Goal: Task Accomplishment & Management: Complete application form

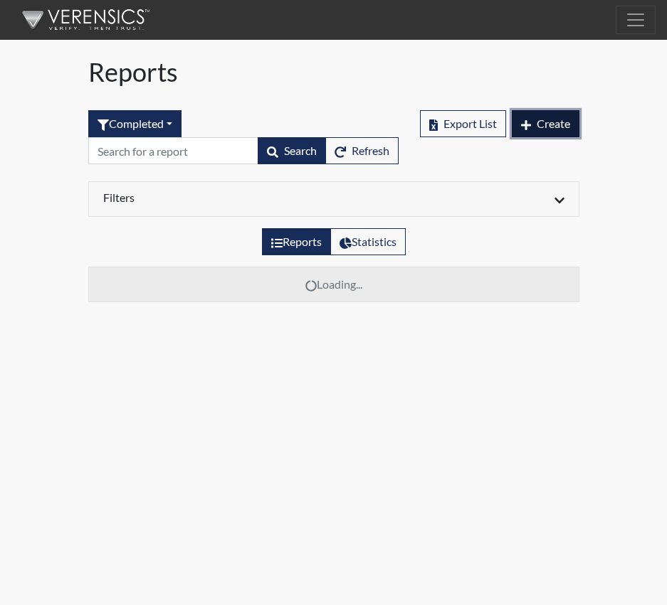
click at [554, 120] on span "Create" at bounding box center [552, 124] width 33 height 14
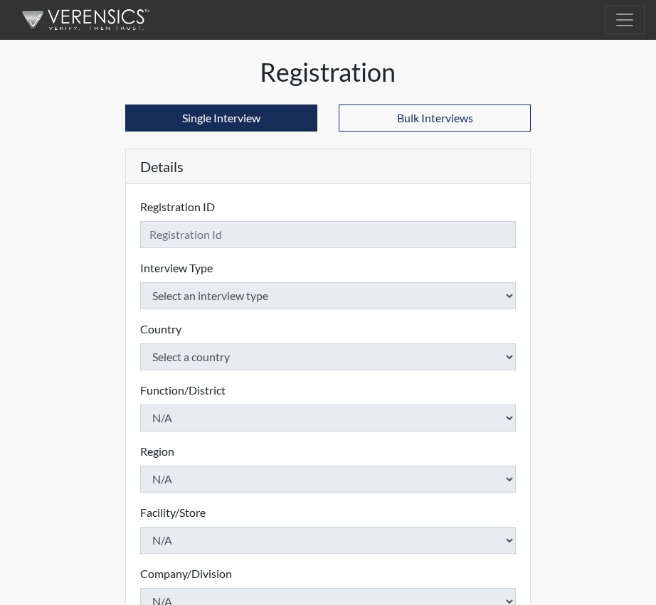
checkbox input "true"
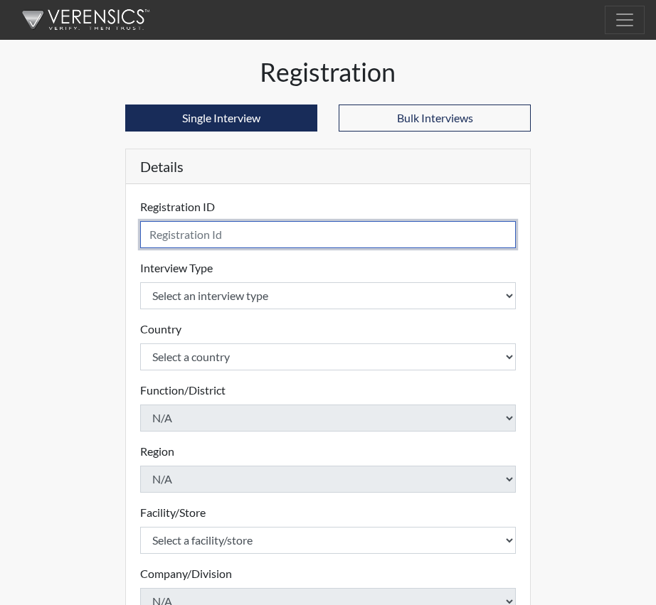
click at [193, 236] on input "text" at bounding box center [328, 234] width 376 height 27
type input "[PERSON_NAME], E 9296"
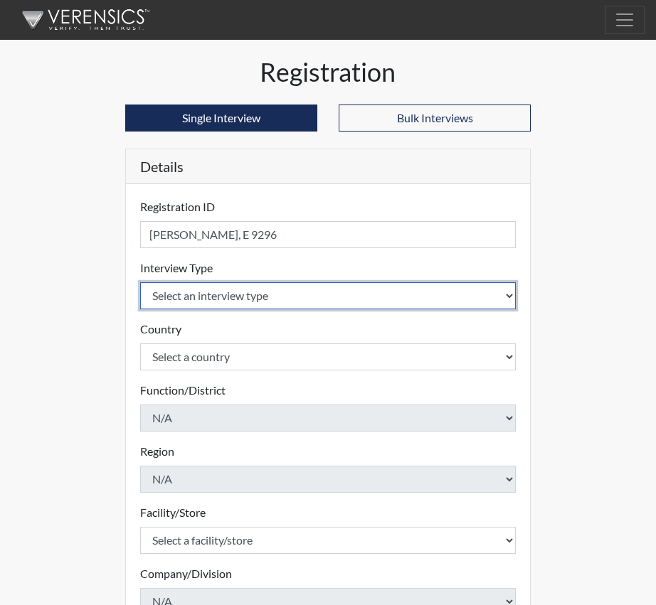
click at [506, 294] on select "Select an interview type Corrections Pre-Employment" at bounding box center [328, 295] width 376 height 27
select select "ff733e93-e1bf-11ea-9c9f-0eff0cf7eb8f"
click at [140, 282] on select "Select an interview type Corrections Pre-Employment" at bounding box center [328, 295] width 376 height 27
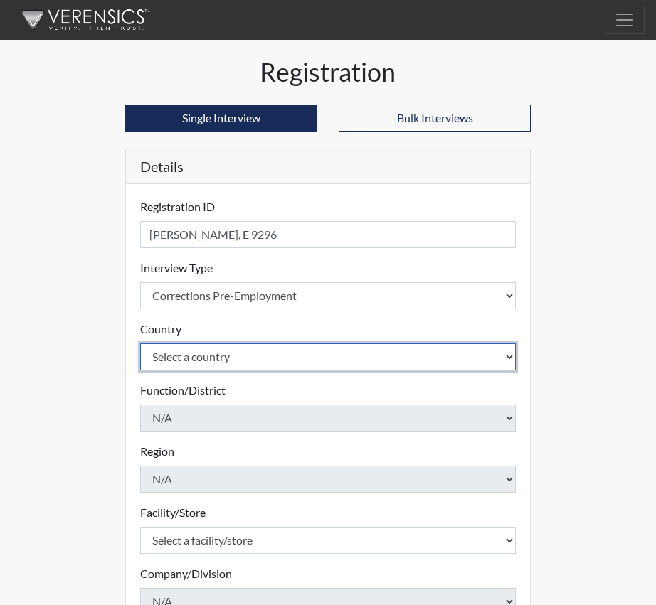
click at [509, 356] on select "Select a country [GEOGRAPHIC_DATA] [GEOGRAPHIC_DATA]" at bounding box center [328, 357] width 376 height 27
select select "united-states-of-[GEOGRAPHIC_DATA]"
click at [140, 344] on select "Select a country [GEOGRAPHIC_DATA] [GEOGRAPHIC_DATA]" at bounding box center [328, 357] width 376 height 27
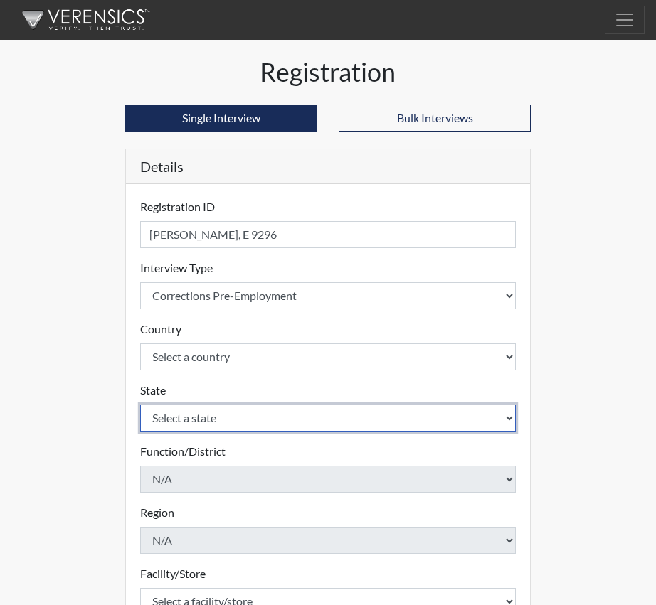
click at [505, 415] on select "Select a state [US_STATE] [US_STATE] [US_STATE] [US_STATE] [US_STATE] [US_STATE…" at bounding box center [328, 418] width 376 height 27
select select "SC"
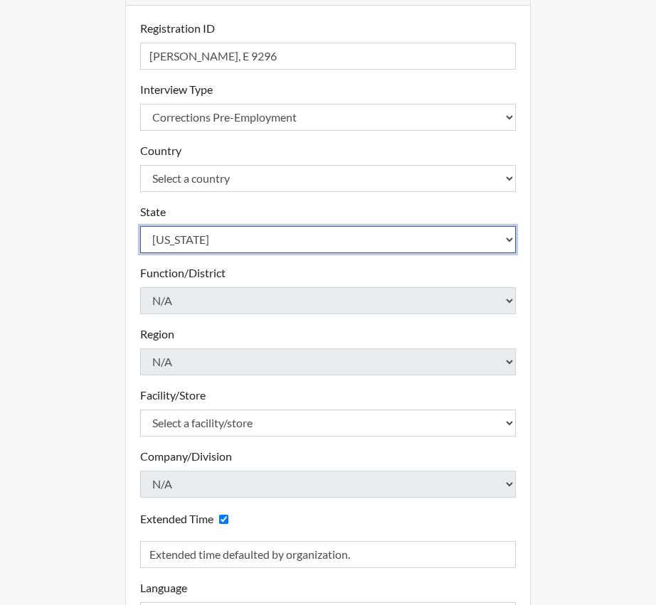
scroll to position [213, 0]
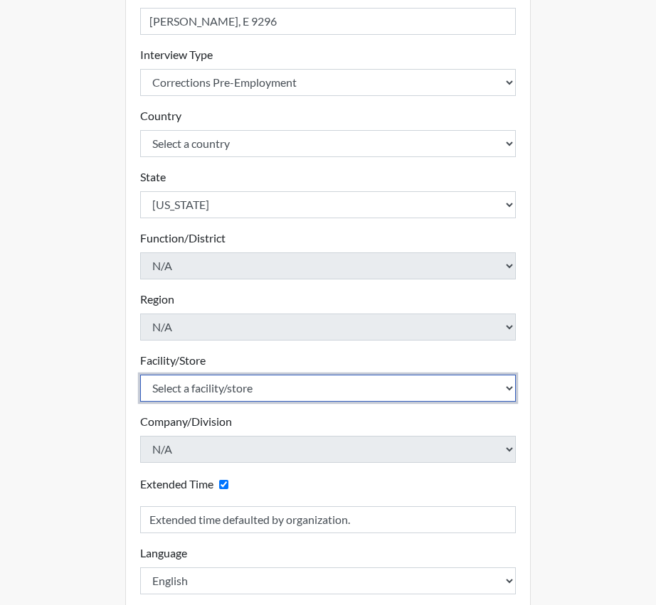
click at [256, 391] on select "Select a facility/store [GEOGRAPHIC_DATA] CI Broad River CI [PERSON_NAME] CI Di…" at bounding box center [328, 388] width 376 height 27
select select "25a13023-e597-4031-ac7e-fa77d8d7c1f5"
click at [140, 375] on select "Select a facility/store [GEOGRAPHIC_DATA] CI Broad River CI [PERSON_NAME] CI Di…" at bounding box center [328, 388] width 376 height 27
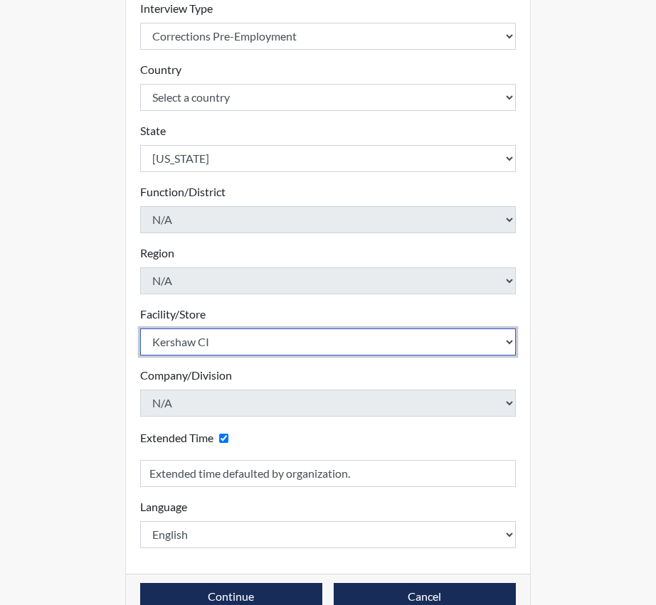
scroll to position [285, 0]
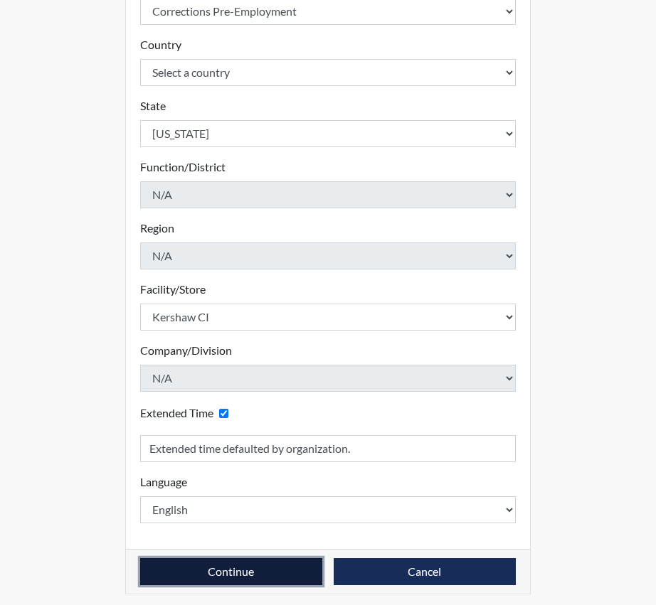
click at [259, 574] on button "Continue" at bounding box center [231, 571] width 182 height 27
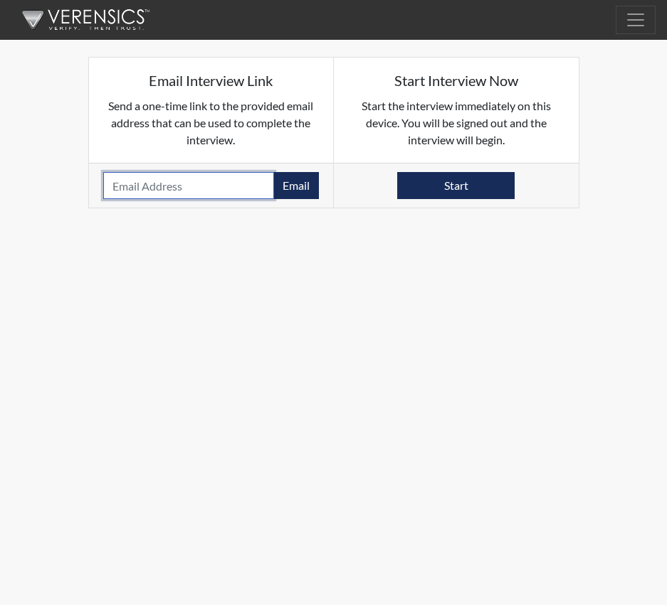
paste input "[EMAIL_ADDRESS][DOMAIN_NAME]"
type input "[EMAIL_ADDRESS][DOMAIN_NAME]"
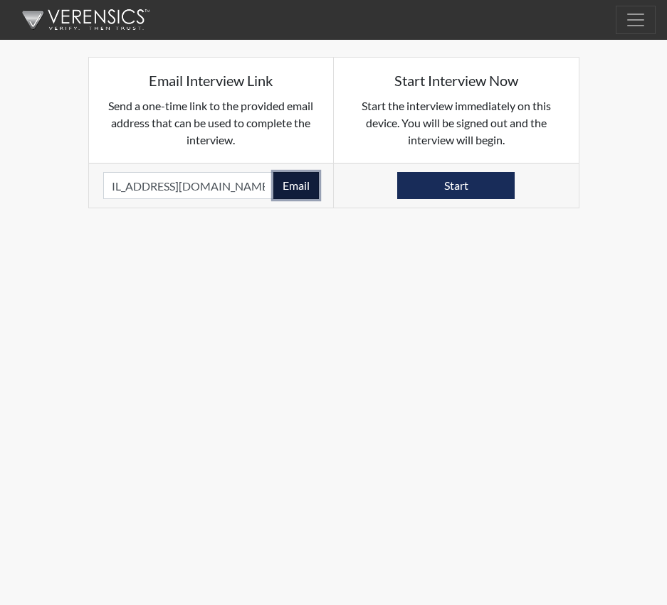
scroll to position [0, 0]
click at [302, 186] on button "Email" at bounding box center [296, 185] width 46 height 27
